Goal: Navigation & Orientation: Understand site structure

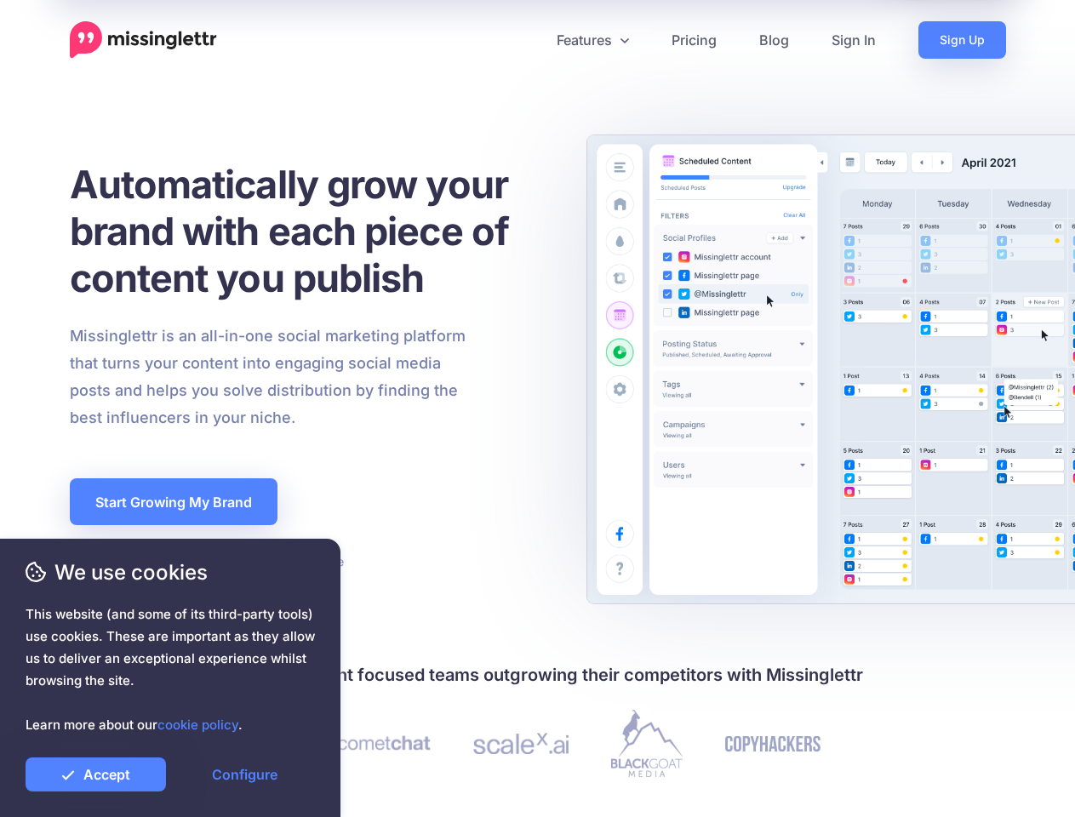
click at [537, 408] on div "Missinglettr is an all-in-one social marketing platform that turns your content…" at bounding box center [310, 377] width 506 height 109
click at [530, 40] on icon at bounding box center [531, 40] width 9 height 9
click at [591, 40] on link "Features" at bounding box center [592, 39] width 115 height 37
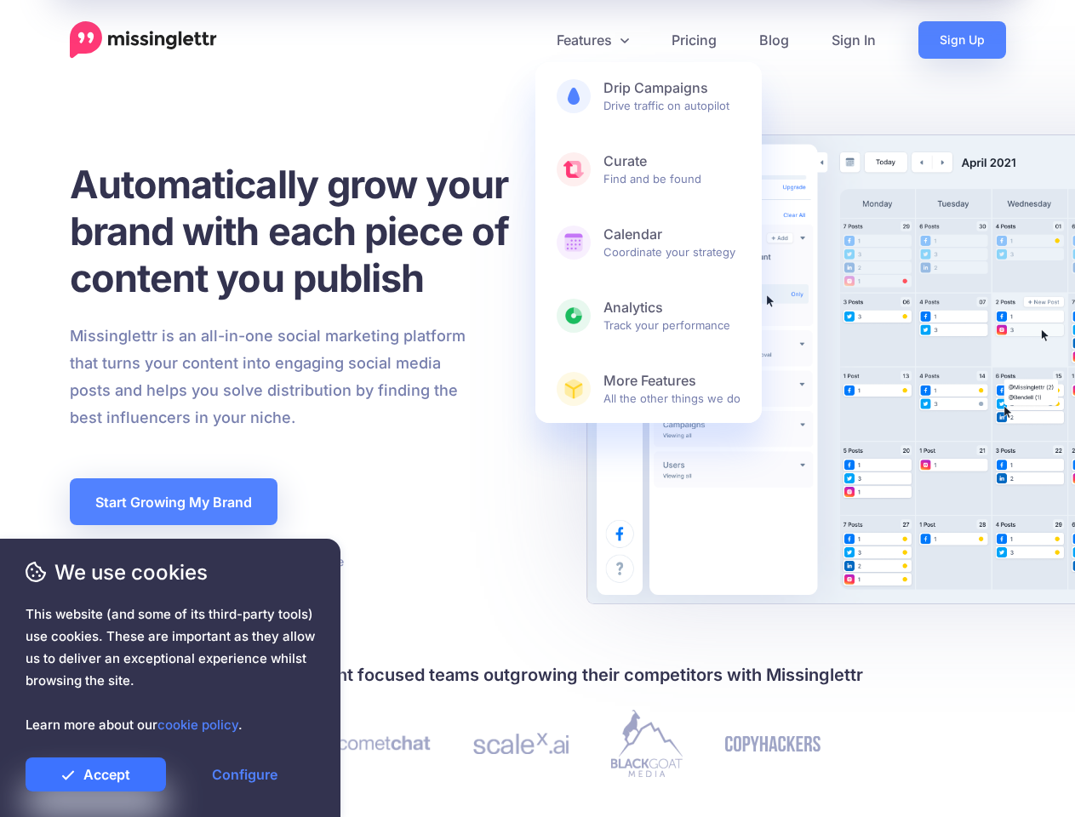
click at [95, 774] on link "Accept" at bounding box center [96, 774] width 140 height 34
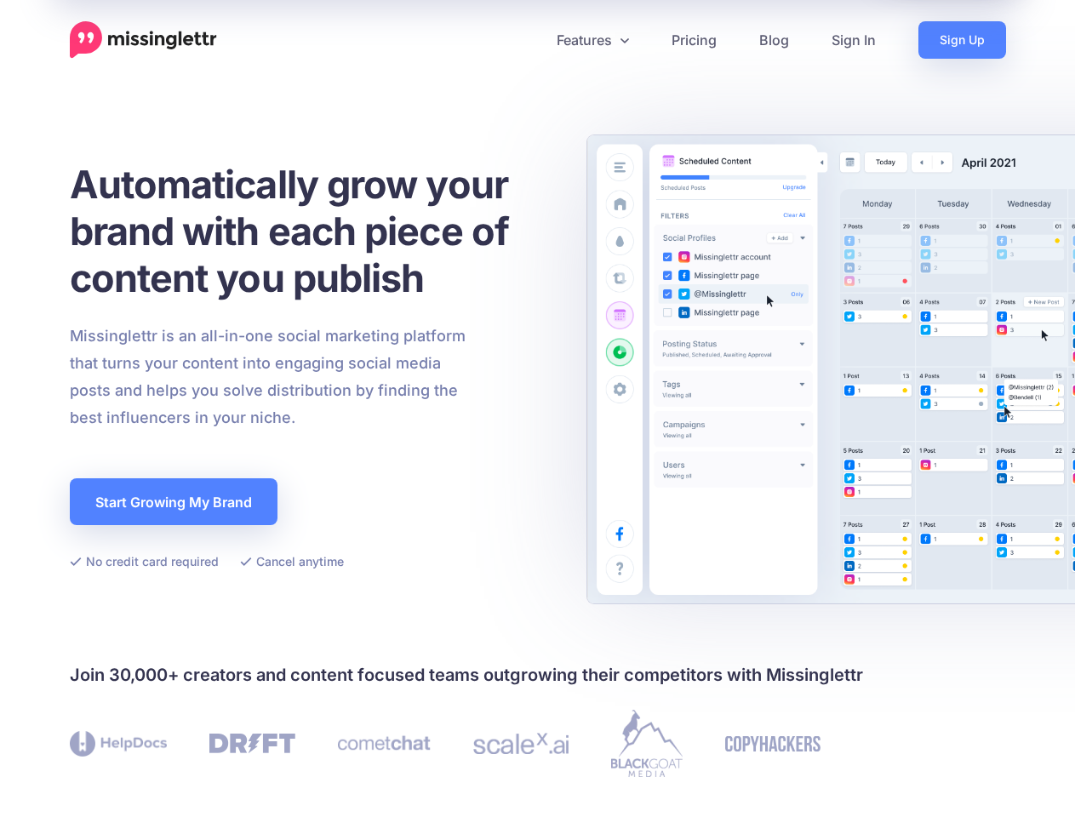
click at [244, 774] on link "Configure" at bounding box center [244, 774] width 140 height 34
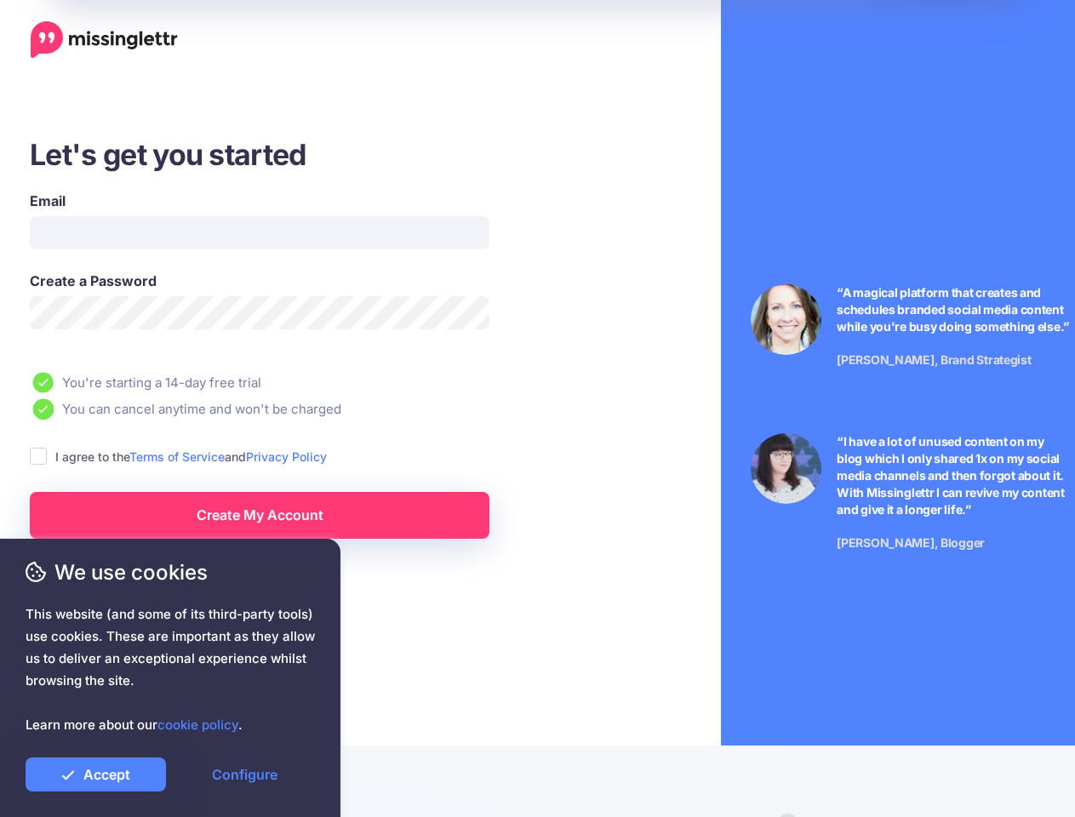
click at [537, 408] on li "You can cancel anytime and won't be charged" at bounding box center [308, 408] width 557 height 21
click at [38, 457] on ins at bounding box center [38, 456] width 17 height 17
